Goal: Information Seeking & Learning: Learn about a topic

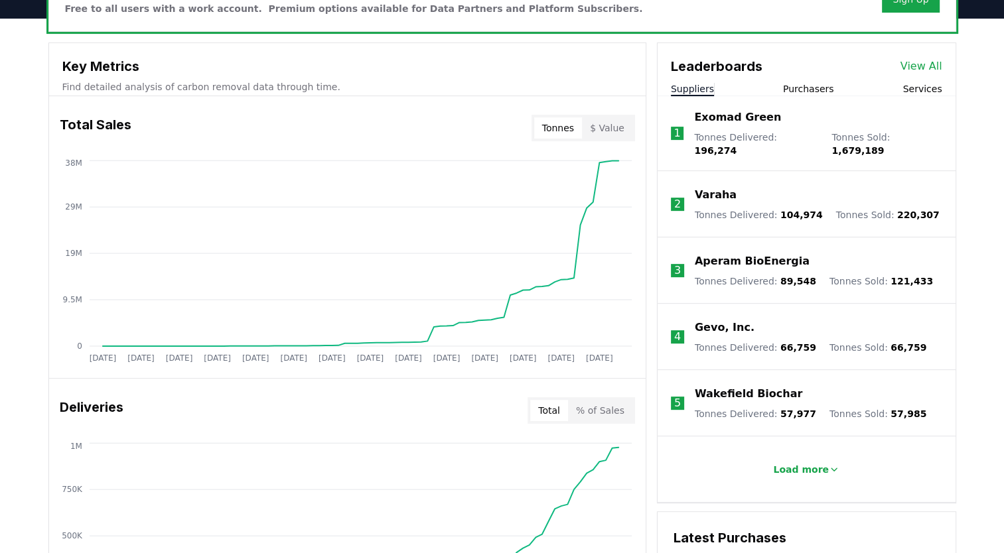
scroll to position [451, 0]
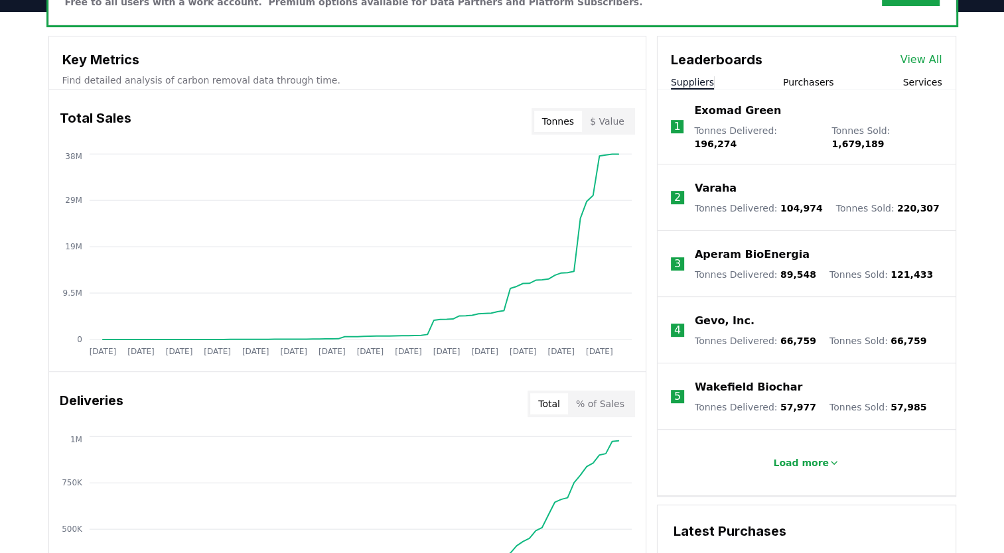
click at [812, 84] on button "Purchasers" at bounding box center [808, 82] width 51 height 13
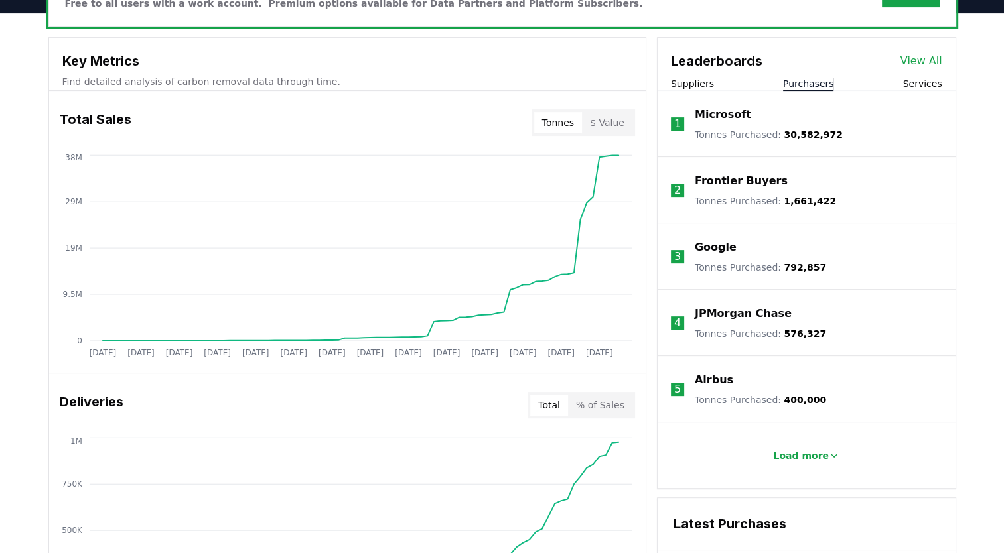
scroll to position [436, 0]
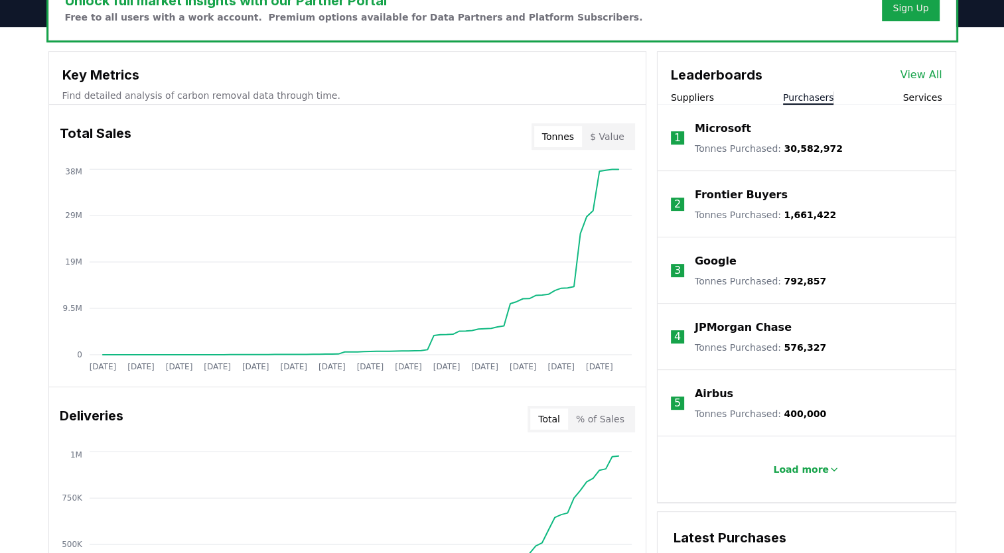
click at [922, 78] on link "View All" at bounding box center [921, 75] width 42 height 16
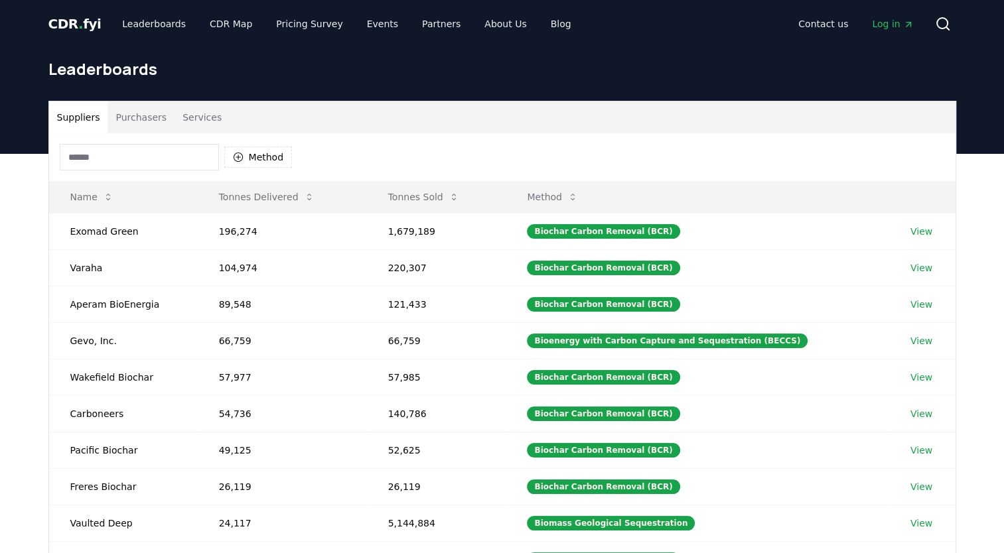
click at [143, 119] on button "Purchasers" at bounding box center [140, 117] width 67 height 32
